Goal: Transaction & Acquisition: Purchase product/service

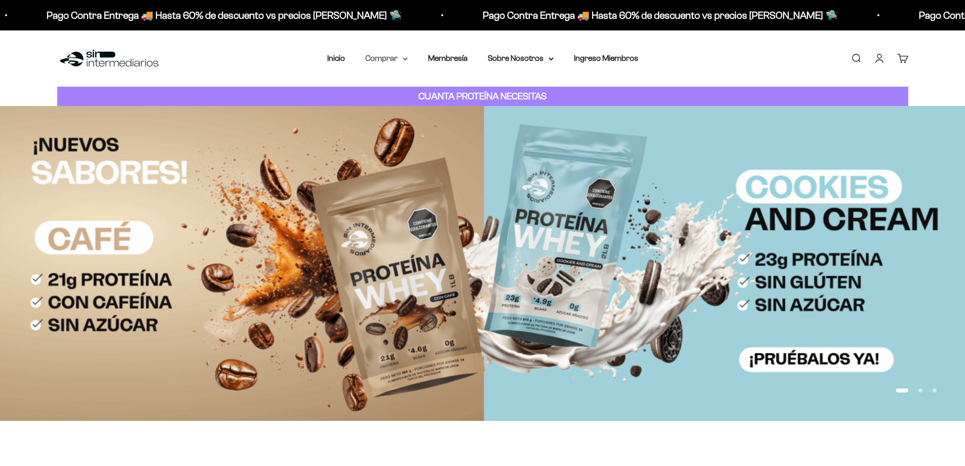
click at [386, 58] on summary "Comprar" at bounding box center [386, 58] width 43 height 13
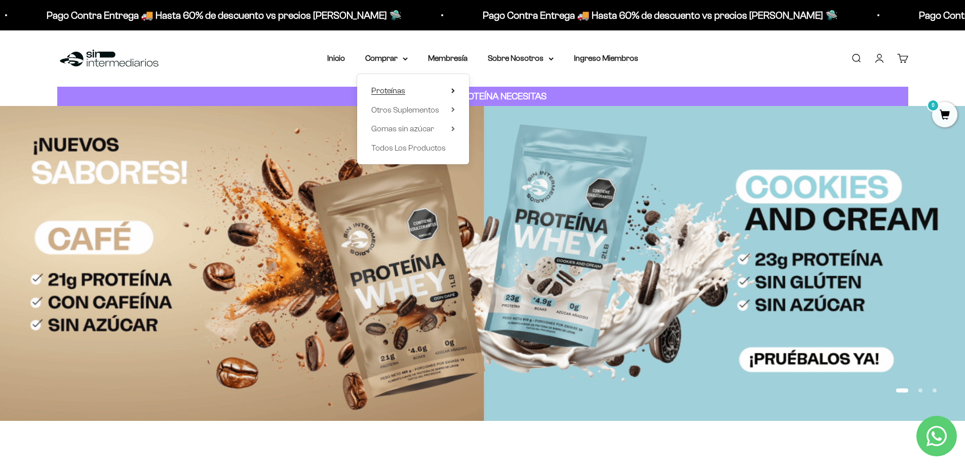
click at [386, 93] on span "Proteínas" at bounding box center [388, 90] width 34 height 9
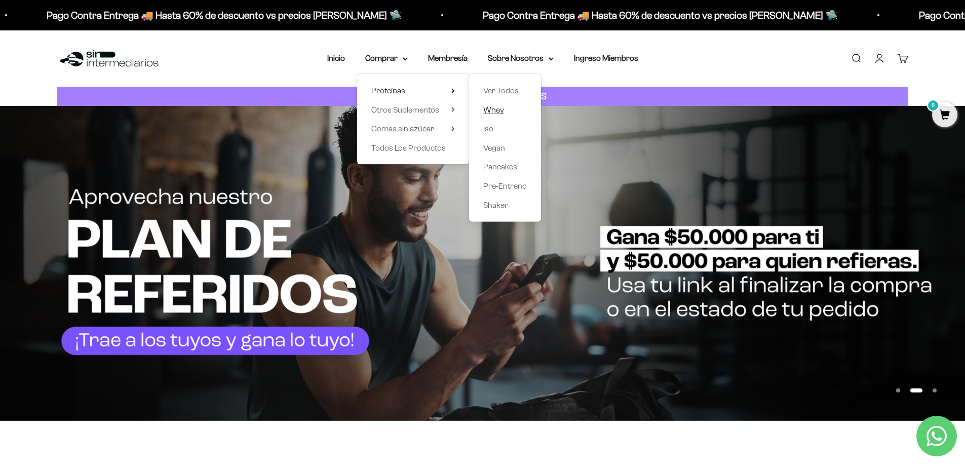
click at [496, 107] on span "Whey" at bounding box center [493, 109] width 21 height 9
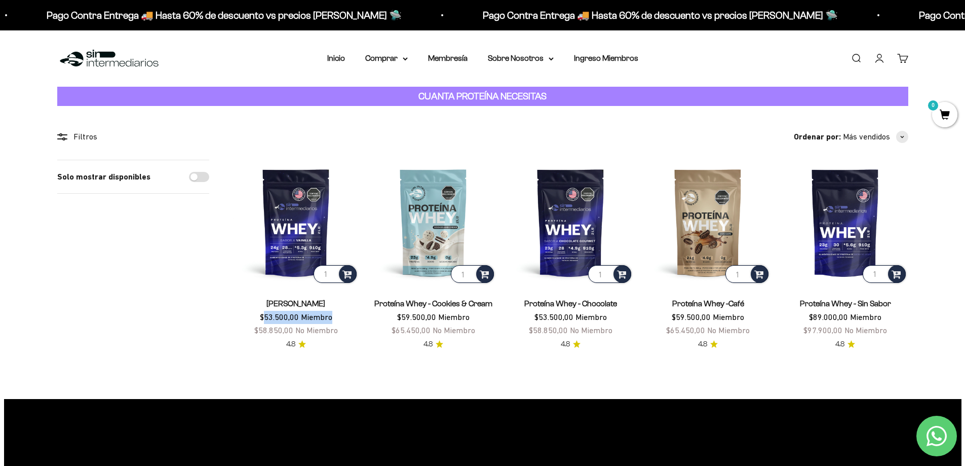
drag, startPoint x: 266, startPoint y: 314, endPoint x: 355, endPoint y: 321, distance: 89.4
click at [355, 321] on div "Proteína Whey - Vainilla $53.500,00 Miembro $58.850,00 No Miembro" at bounding box center [296, 317] width 125 height 40
click at [348, 351] on section "Filtros Ordenar por Características Más vendidos Alfabéticamente, A-Z Alfabétic…" at bounding box center [482, 252] width 965 height 292
drag, startPoint x: 259, startPoint y: 316, endPoint x: 342, endPoint y: 314, distance: 82.6
click at [342, 314] on div "Proteína Whey - Vainilla $53.500,00 Miembro $58.850,00 No Miembro" at bounding box center [296, 317] width 125 height 40
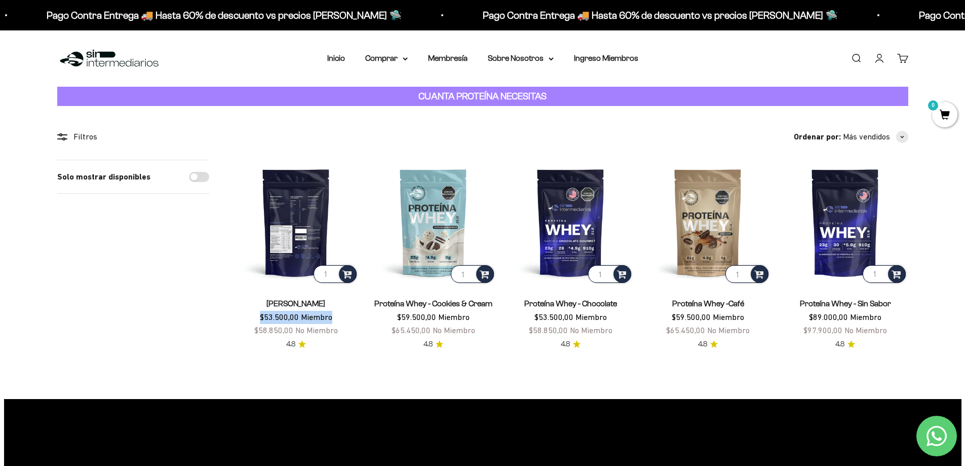
click at [301, 222] on img at bounding box center [296, 222] width 125 height 125
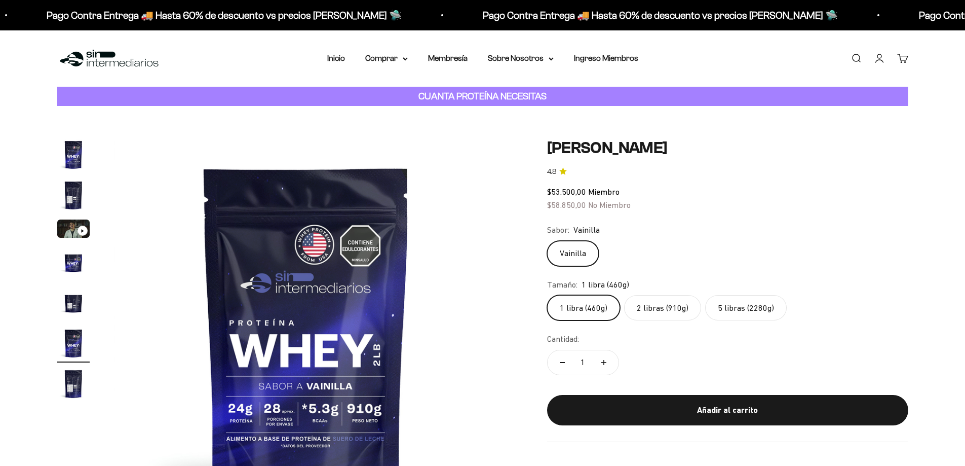
scroll to position [0, 1984]
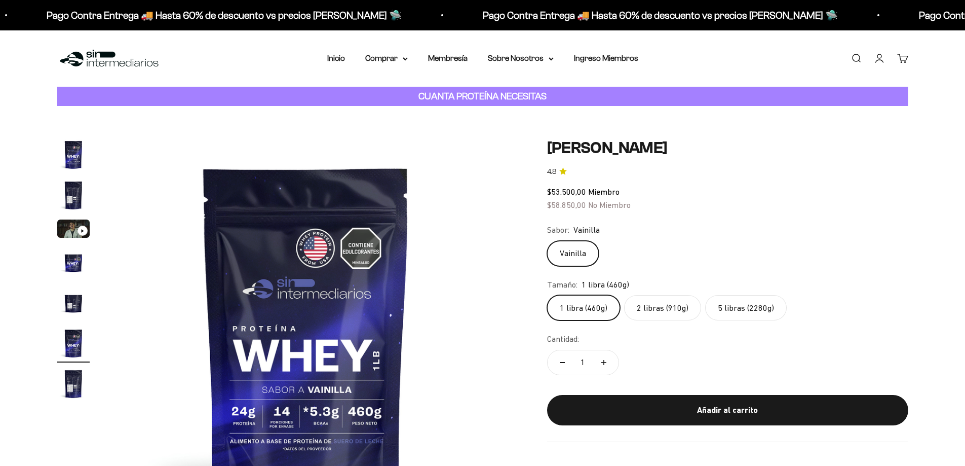
click at [74, 188] on img "Ir al artículo 2" at bounding box center [73, 195] width 32 height 32
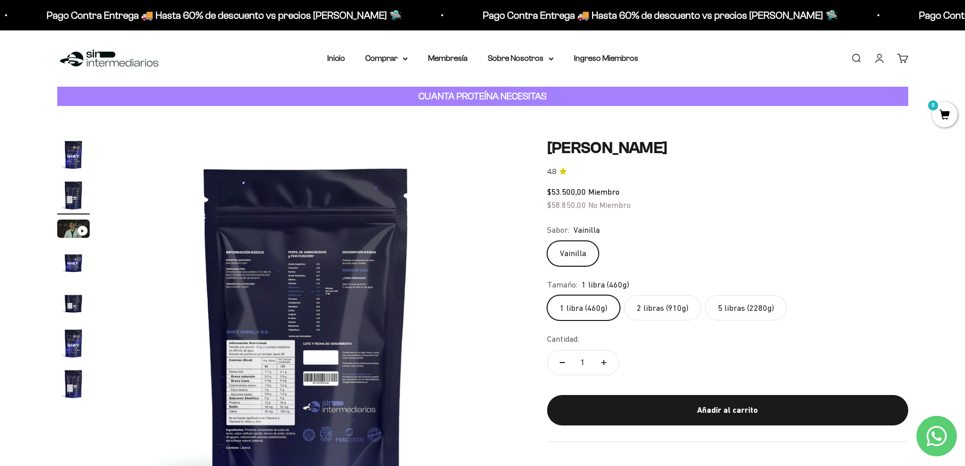
scroll to position [0, 0]
click at [268, 371] on img at bounding box center [306, 330] width 385 height 385
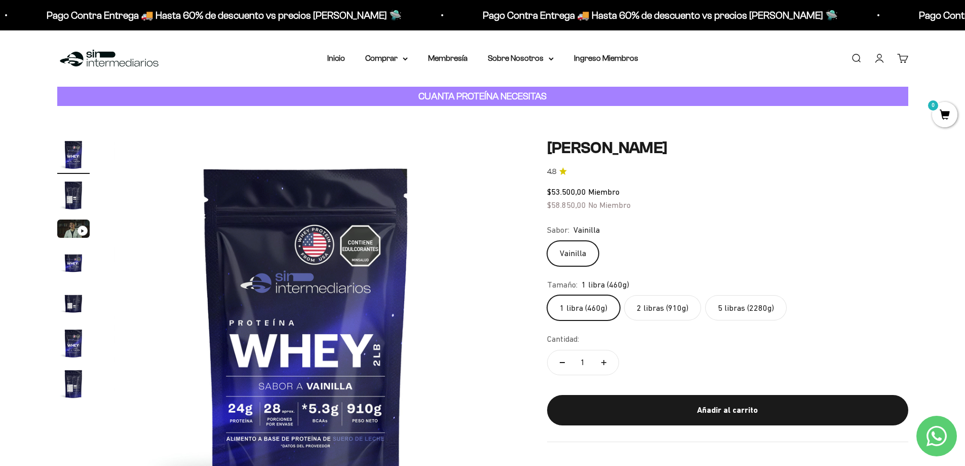
click at [457, 357] on img at bounding box center [306, 330] width 385 height 385
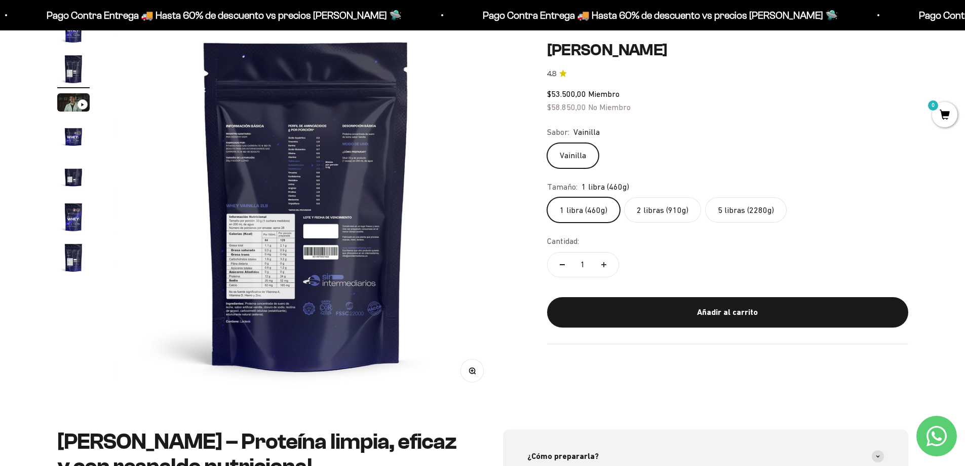
scroll to position [101, 0]
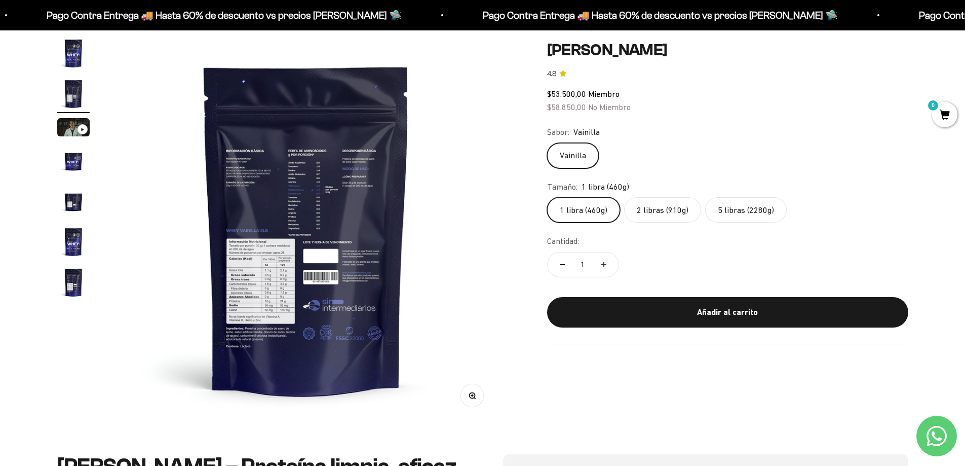
click at [734, 193] on div "Tamaño: 1 libra (460g)" at bounding box center [727, 186] width 361 height 13
click at [737, 207] on label "5 libras (2280g)" at bounding box center [746, 209] width 82 height 25
click at [547, 197] on input "5 libras (2280g)" at bounding box center [547, 197] width 1 height 1
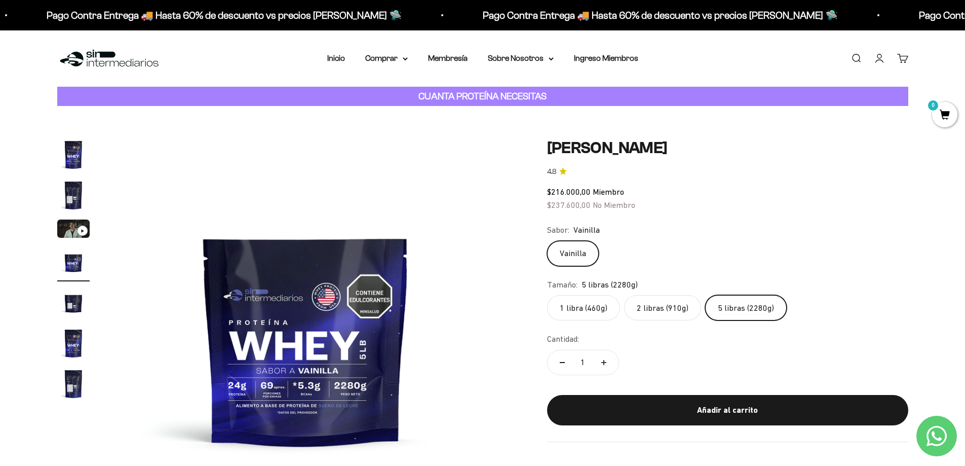
click at [574, 312] on label "1 libra (460g)" at bounding box center [583, 307] width 73 height 25
click at [547, 295] on input "1 libra (460g)" at bounding box center [547, 294] width 1 height 1
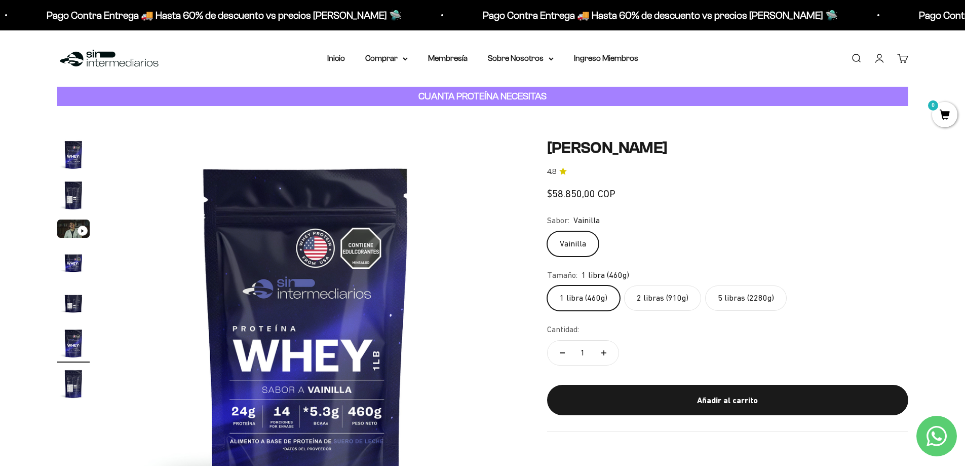
click at [592, 304] on label "1 libra (460g)" at bounding box center [583, 297] width 73 height 25
click at [547, 285] on input "1 libra (460g)" at bounding box center [547, 285] width 1 height 1
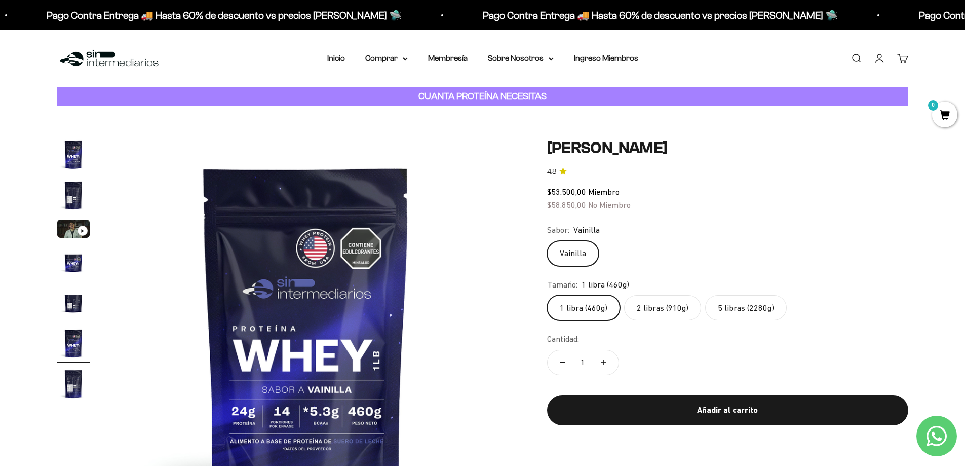
scroll to position [0, 0]
click at [669, 305] on label "2 libras (910g)" at bounding box center [662, 307] width 77 height 25
click at [547, 295] on input "2 libras (910g)" at bounding box center [547, 294] width 1 height 1
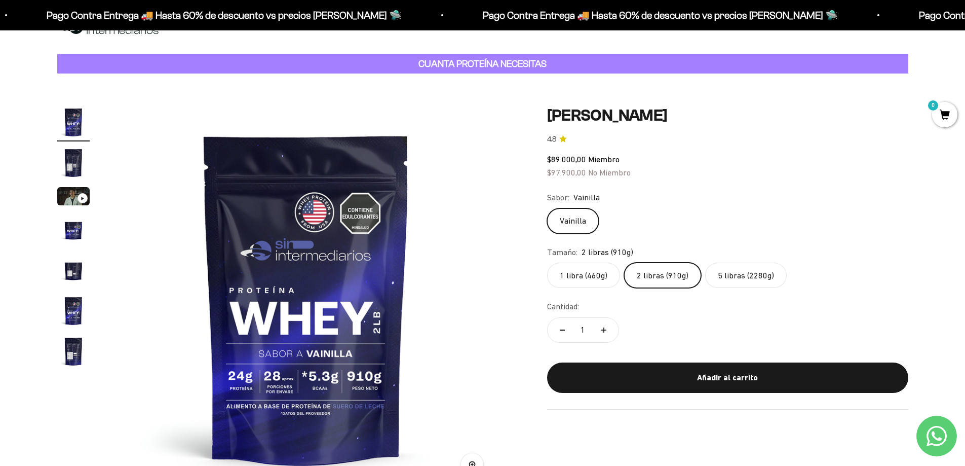
scroll to position [51, 0]
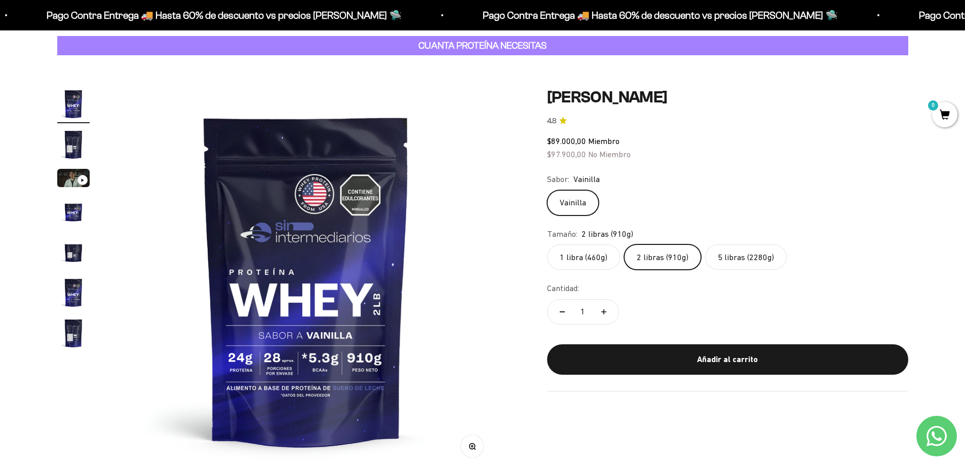
click at [595, 261] on label "1 libra (460g)" at bounding box center [583, 256] width 73 height 25
click at [547, 244] on input "1 libra (460g)" at bounding box center [547, 244] width 1 height 1
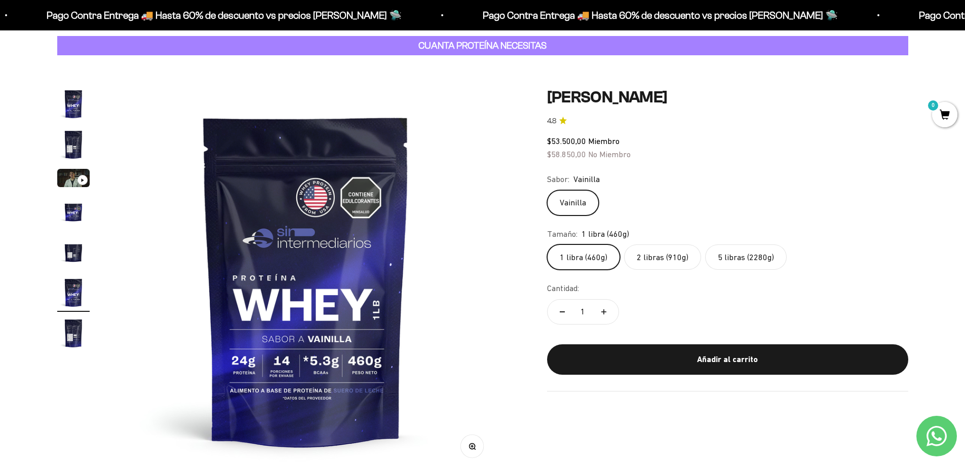
click at [665, 250] on label "2 libras (910g)" at bounding box center [662, 256] width 77 height 25
click at [547, 244] on input "2 libras (910g)" at bounding box center [547, 244] width 1 height 1
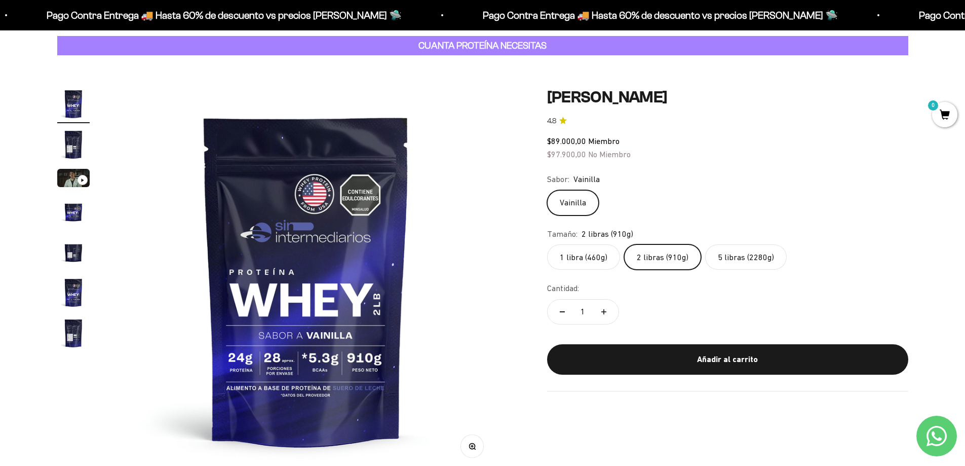
click at [743, 255] on label "5 libras (2280g)" at bounding box center [746, 256] width 82 height 25
click at [547, 244] on input "5 libras (2280g)" at bounding box center [547, 244] width 1 height 1
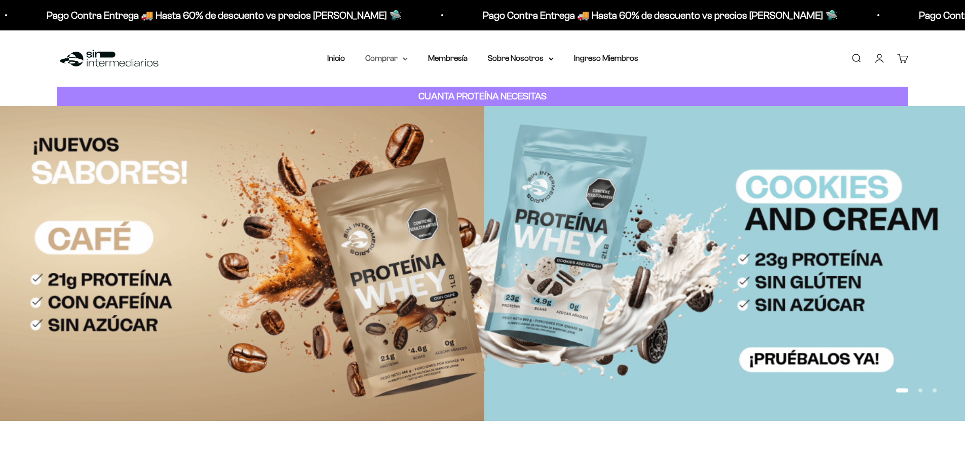
click at [388, 61] on summary "Comprar" at bounding box center [386, 58] width 43 height 13
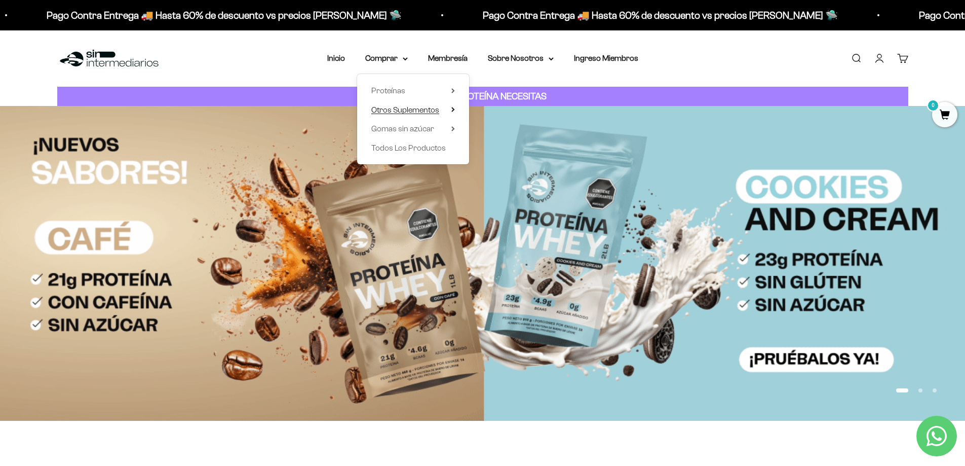
click at [410, 108] on span "Otros Suplementos" at bounding box center [405, 109] width 68 height 9
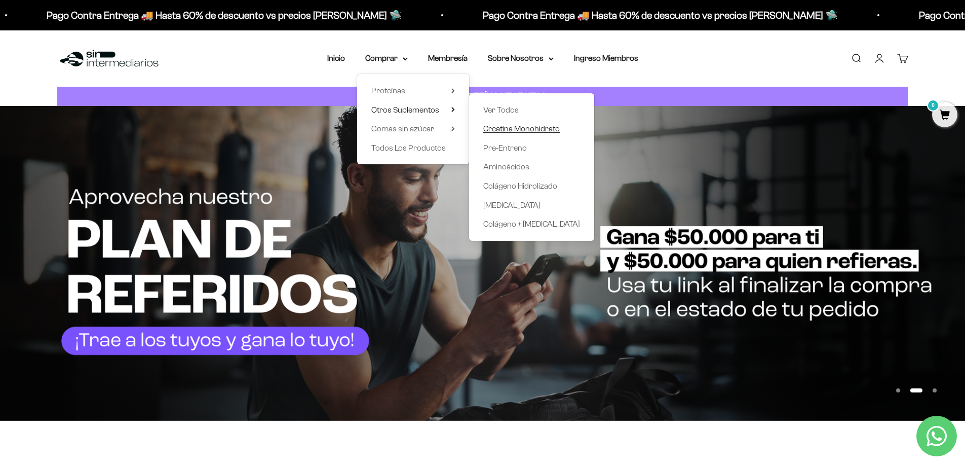
click at [516, 130] on span "Creatina Monohidrato" at bounding box center [521, 128] width 77 height 9
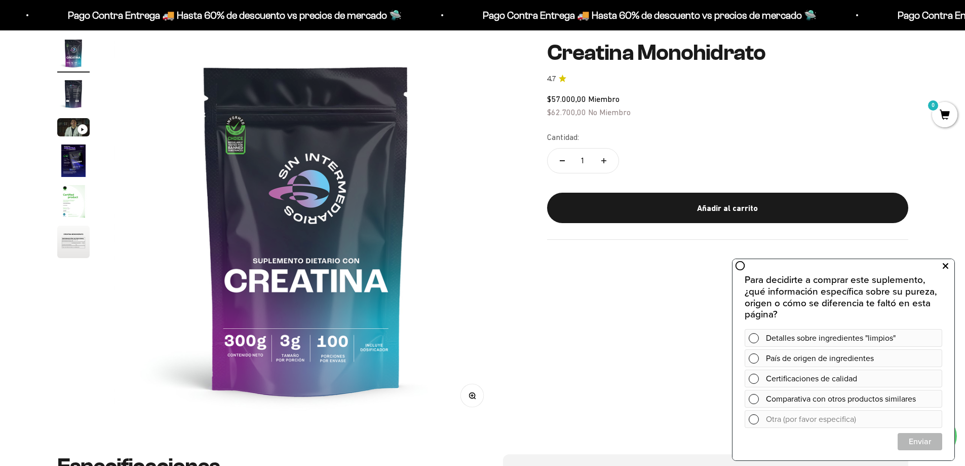
click at [950, 268] on button at bounding box center [945, 266] width 18 height 16
